Goal: Task Accomplishment & Management: Use online tool/utility

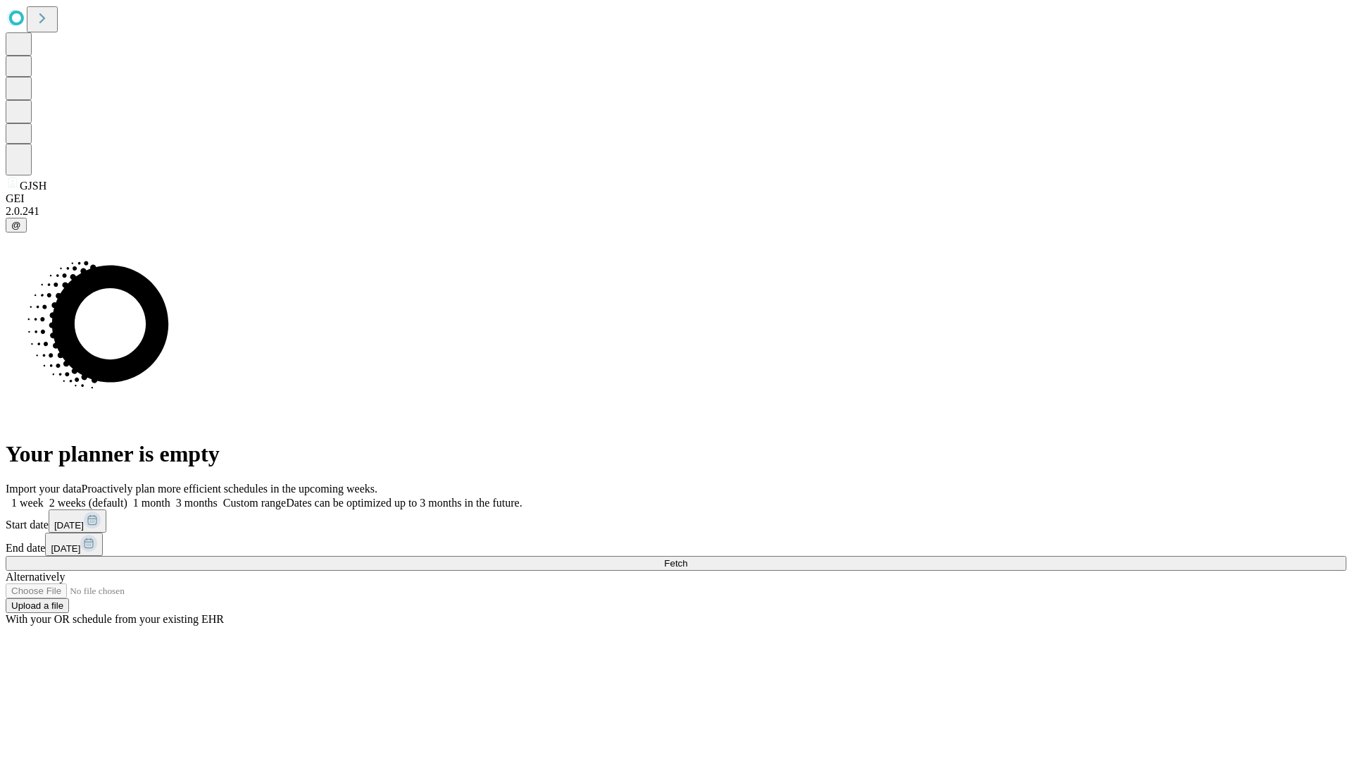
click at [687, 558] on span "Fetch" at bounding box center [675, 563] width 23 height 11
